Goal: Transaction & Acquisition: Purchase product/service

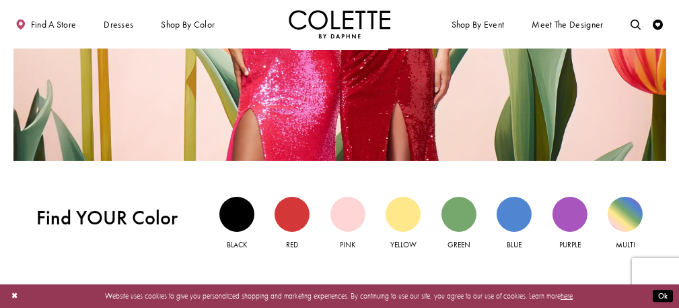
scroll to position [916, 0]
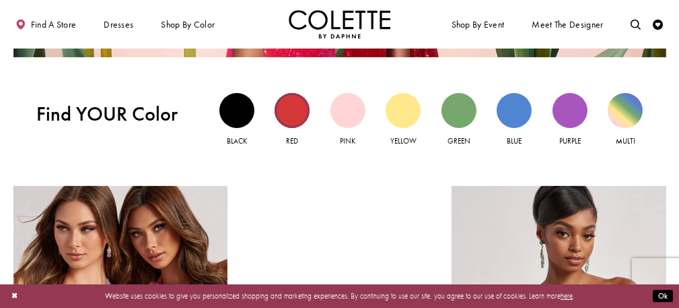
click at [292, 121] on div "Red view" at bounding box center [292, 110] width 35 height 35
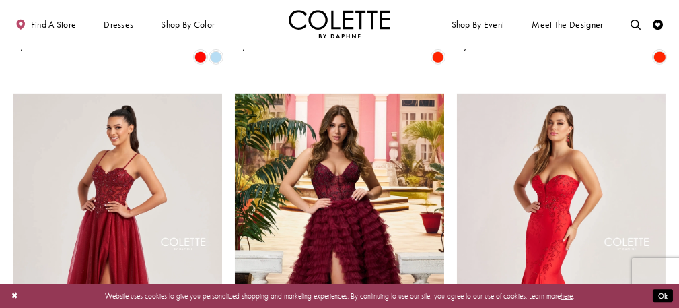
scroll to position [1148, 0]
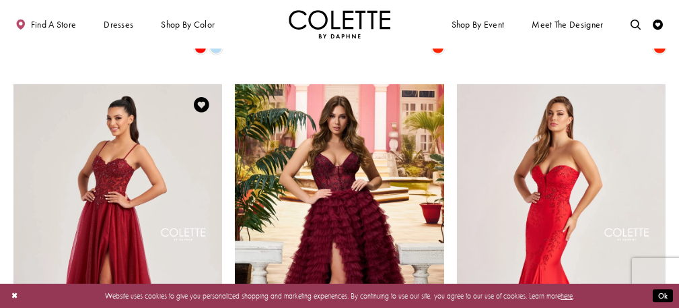
click at [131, 185] on img "Visit Colette by Daphne Style No. CL8280 Page" at bounding box center [117, 236] width 209 height 304
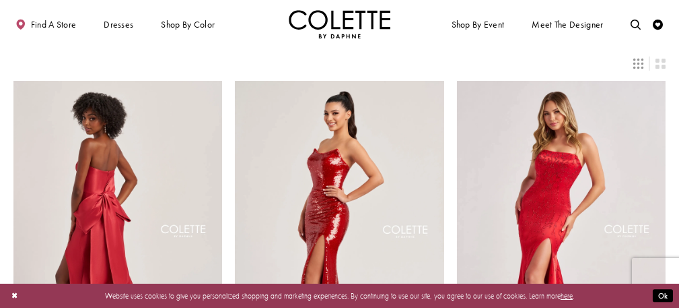
scroll to position [27, 0]
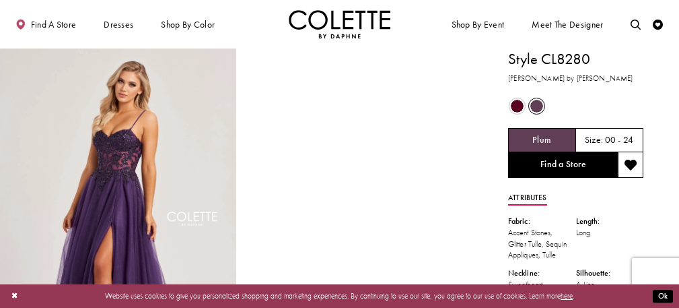
click at [512, 110] on span "Product color controls state depends on size chosen" at bounding box center [517, 106] width 13 height 13
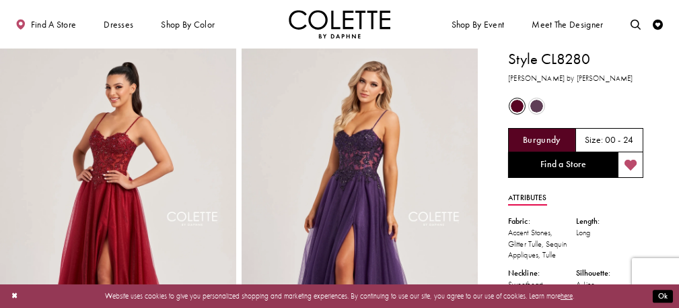
click at [633, 160] on icon "Add to wishlist" at bounding box center [631, 165] width 13 height 12
